Goal: Navigation & Orientation: Find specific page/section

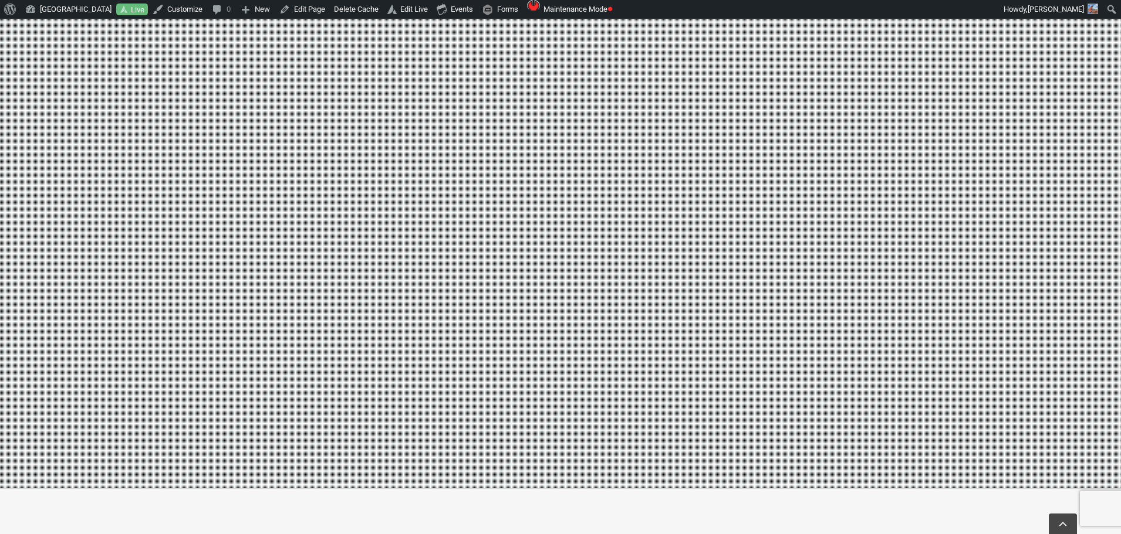
scroll to position [645, 0]
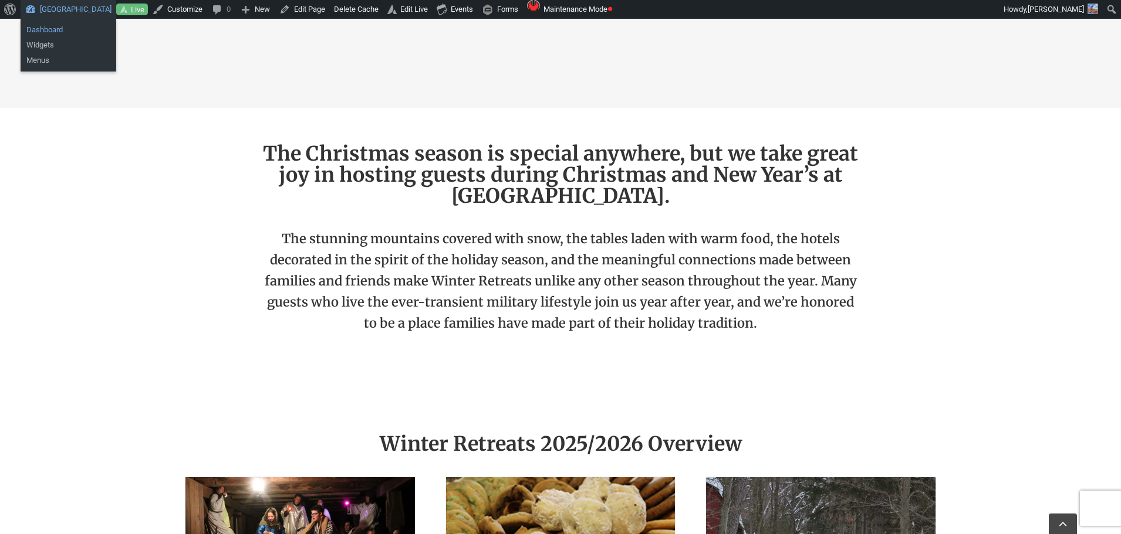
click at [49, 25] on link "Dashboard" at bounding box center [69, 29] width 96 height 15
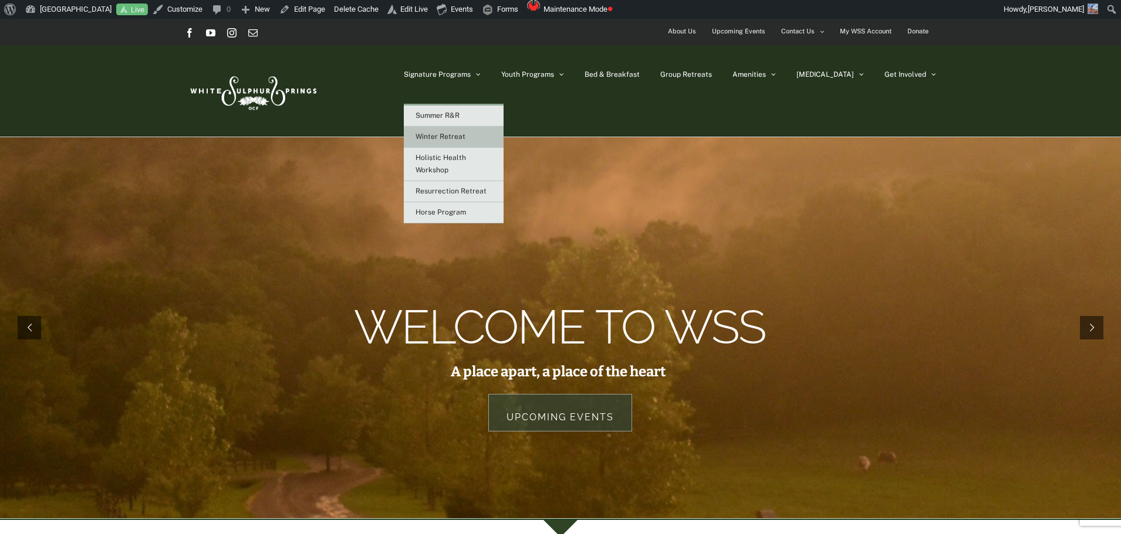
click at [465, 133] on span "Winter Retreat" at bounding box center [440, 137] width 50 height 8
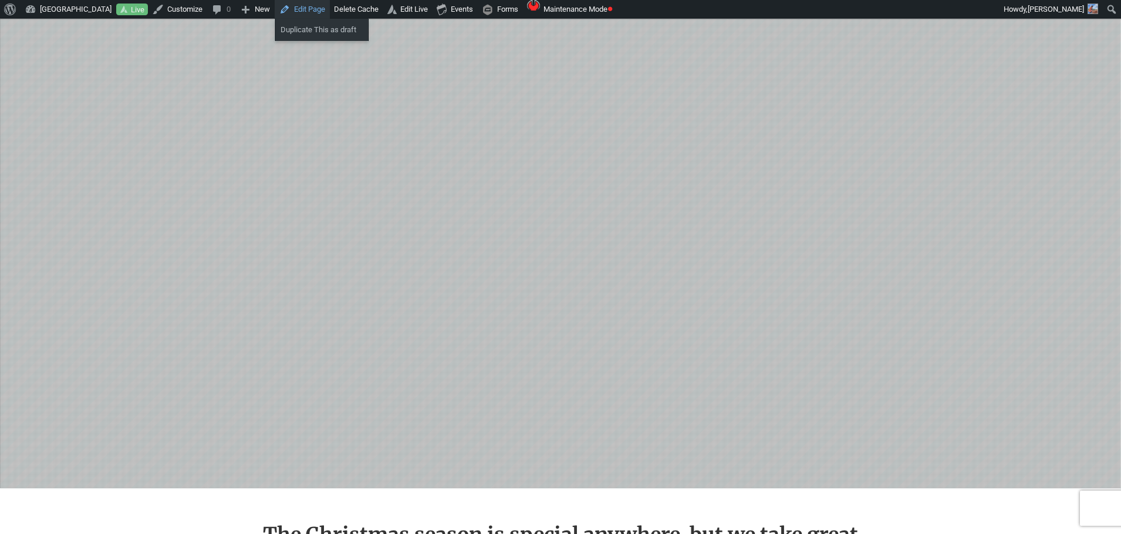
click at [323, 10] on link "Edit Page" at bounding box center [302, 9] width 55 height 19
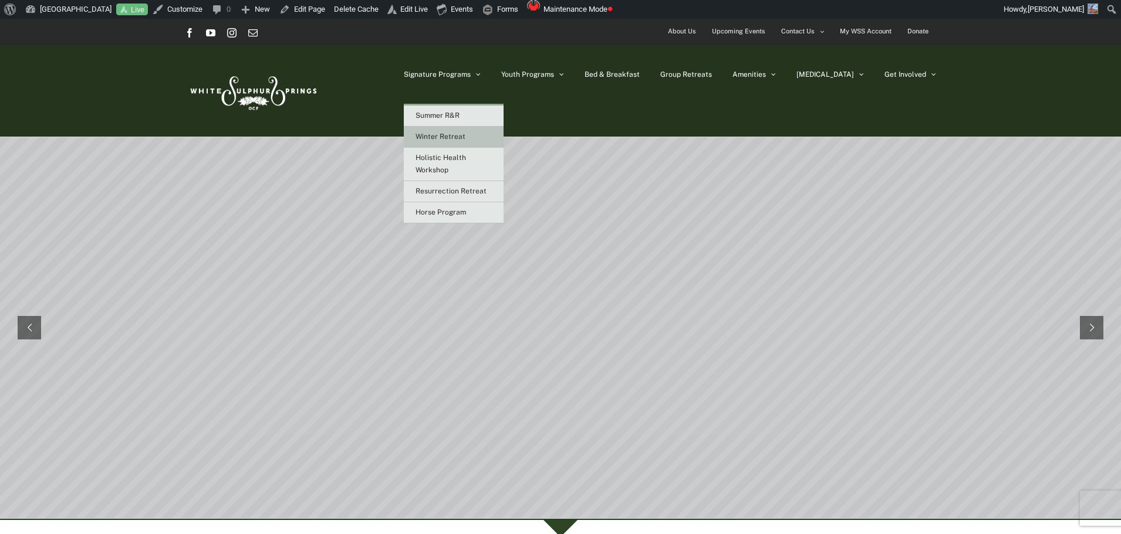
click at [465, 137] on span "Winter Retreat" at bounding box center [440, 137] width 50 height 8
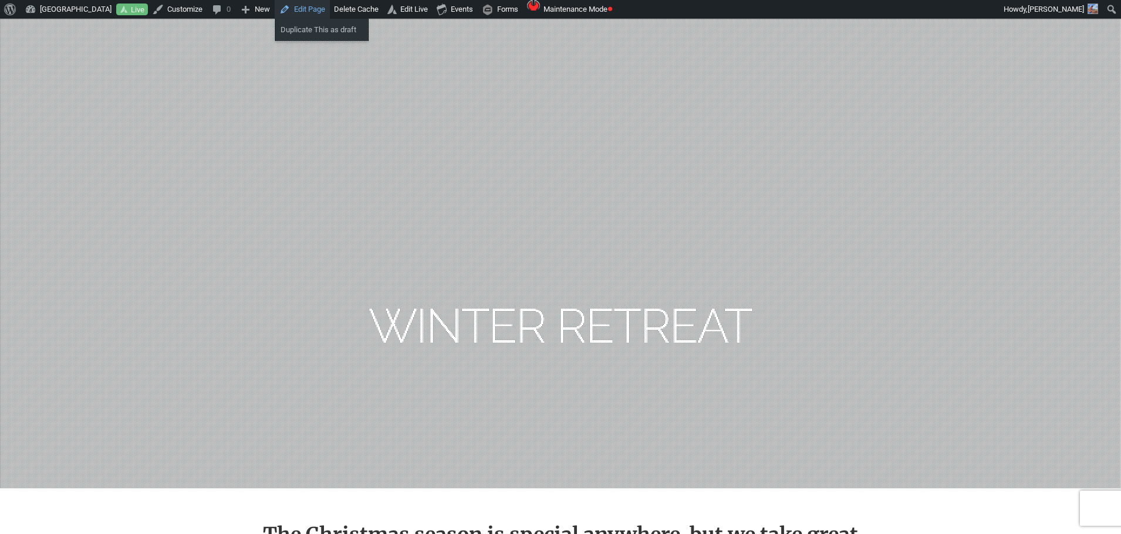
click at [318, 9] on link "Edit Page" at bounding box center [302, 9] width 55 height 19
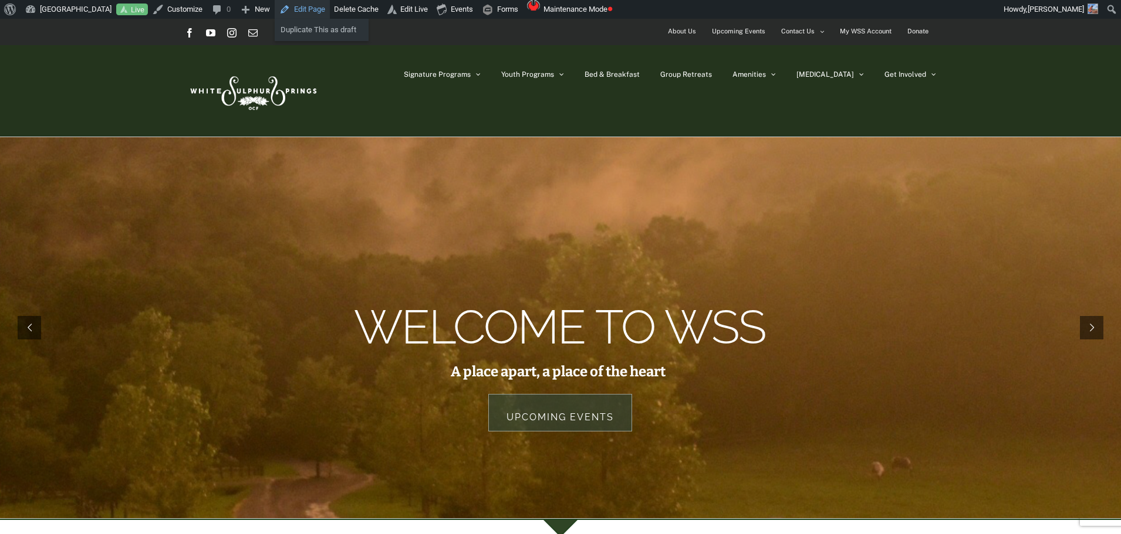
click at [310, 7] on link "Edit Page" at bounding box center [302, 9] width 55 height 19
